Goal: Information Seeking & Learning: Learn about a topic

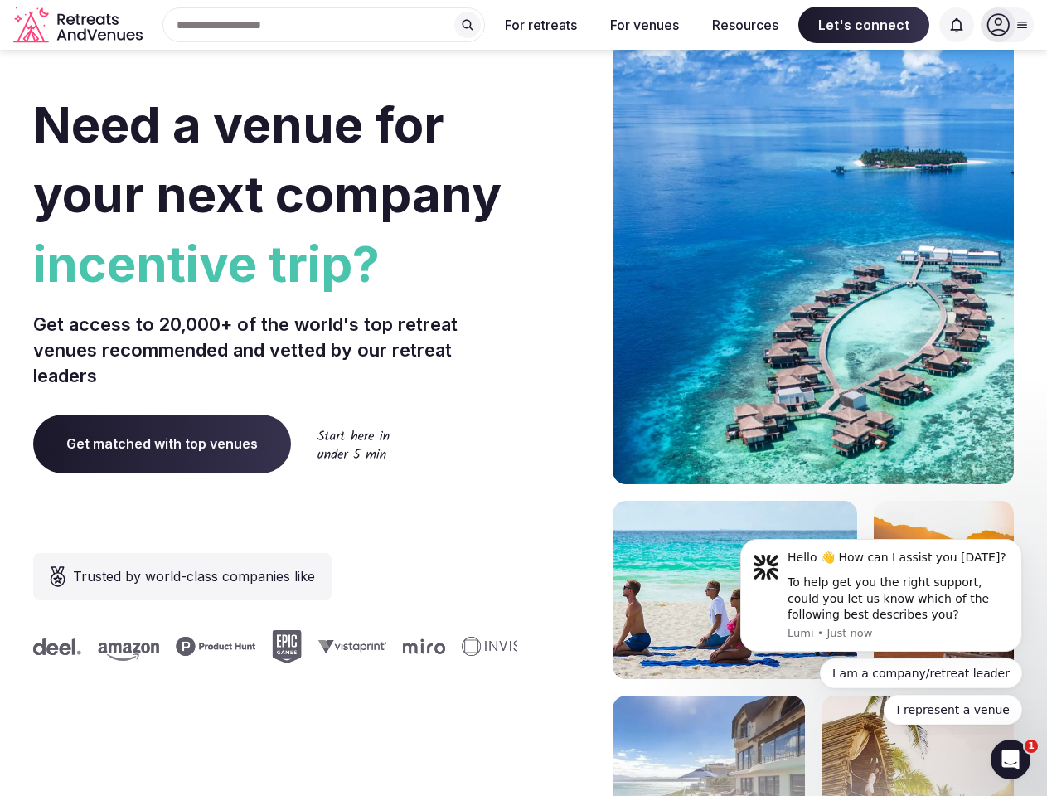
click at [523, 398] on div "Need a venue for your next company incentive trip? Get access to 20,000+ of the…" at bounding box center [523, 496] width 981 height 999
click at [324, 25] on div "Search Popular Destinations [GEOGRAPHIC_DATA], [GEOGRAPHIC_DATA] [GEOGRAPHIC_DA…" at bounding box center [317, 24] width 336 height 35
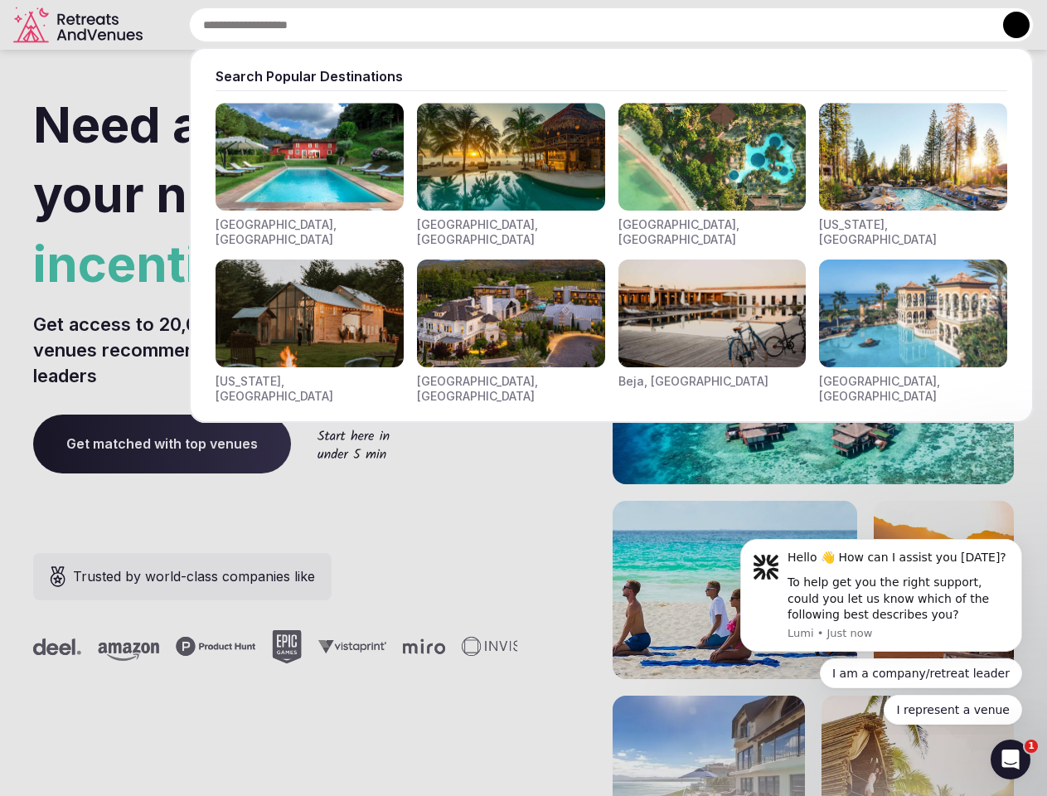
click at [468, 25] on input "text" at bounding box center [611, 24] width 845 height 35
click at [541, 25] on input "text" at bounding box center [611, 24] width 845 height 35
click at [644, 25] on input "text" at bounding box center [611, 24] width 845 height 35
click at [745, 25] on input "text" at bounding box center [611, 24] width 845 height 35
click at [864, 25] on input "text" at bounding box center [611, 24] width 845 height 35
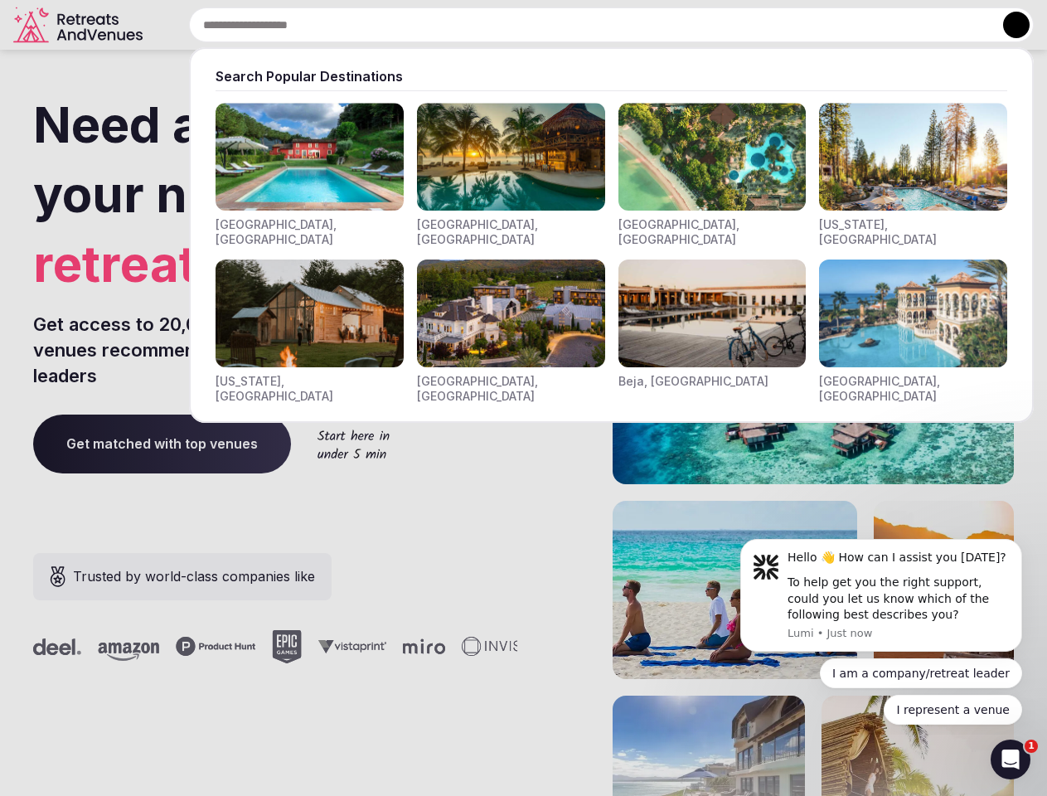
click at [957, 25] on input "text" at bounding box center [611, 24] width 845 height 35
click at [1007, 25] on button at bounding box center [1016, 25] width 27 height 27
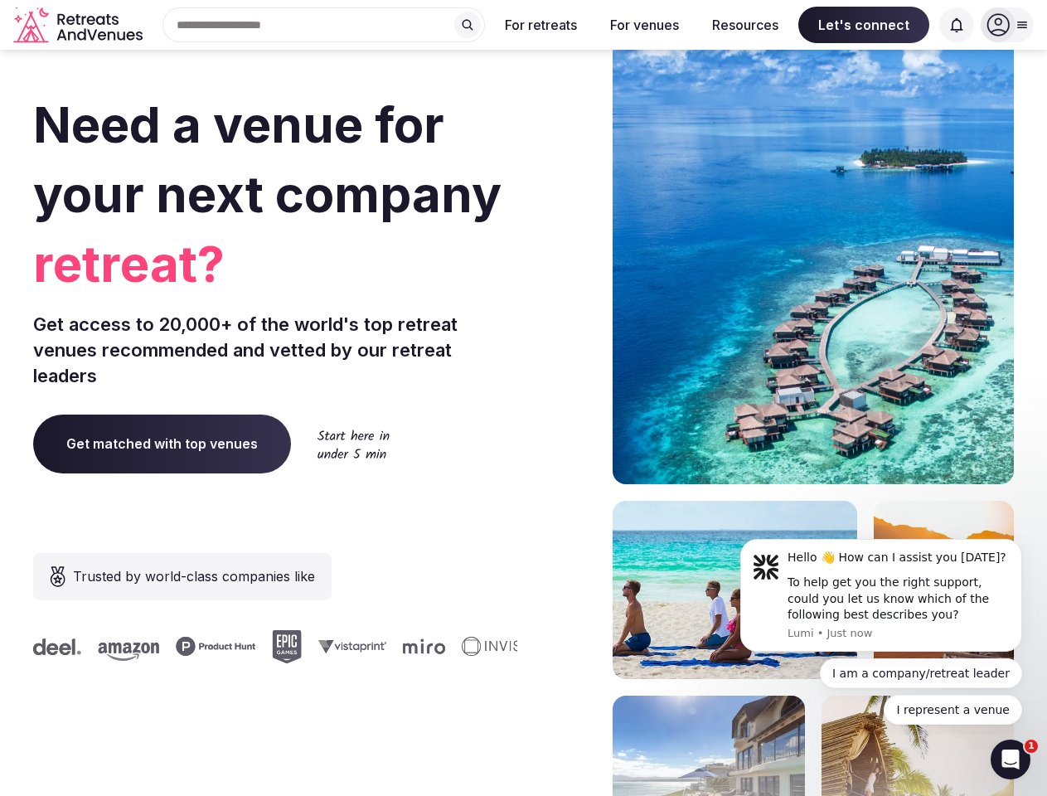
click at [881, 595] on div "To help get you the right support, could you let us know which of the following…" at bounding box center [899, 599] width 222 height 49
